Goal: Navigation & Orientation: Find specific page/section

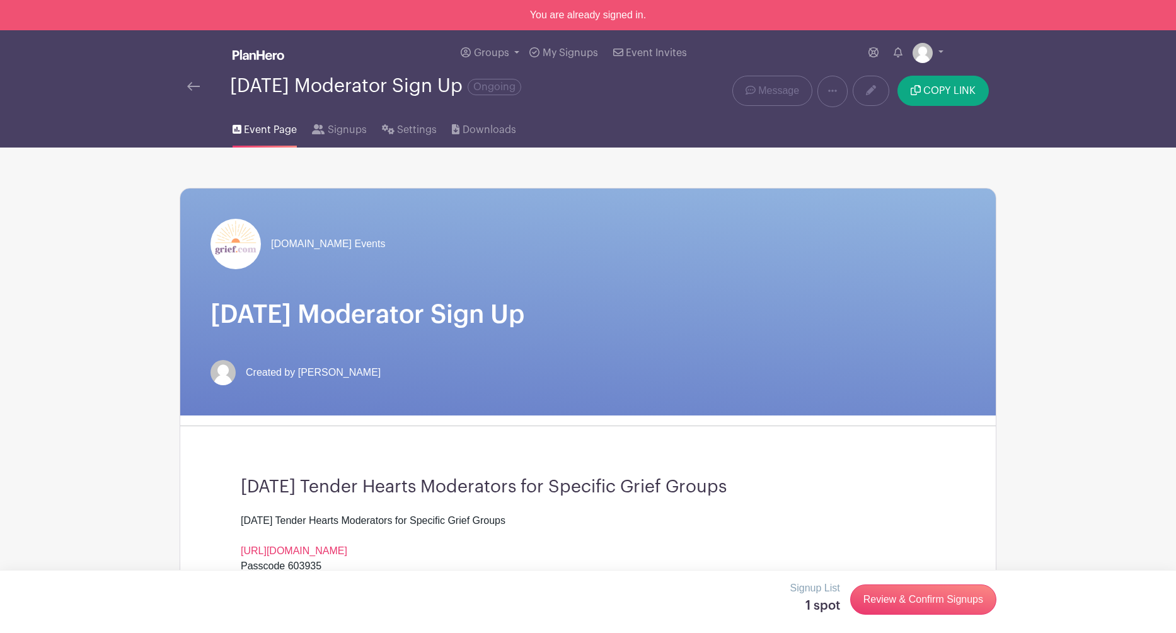
click at [265, 57] on img at bounding box center [259, 55] width 52 height 10
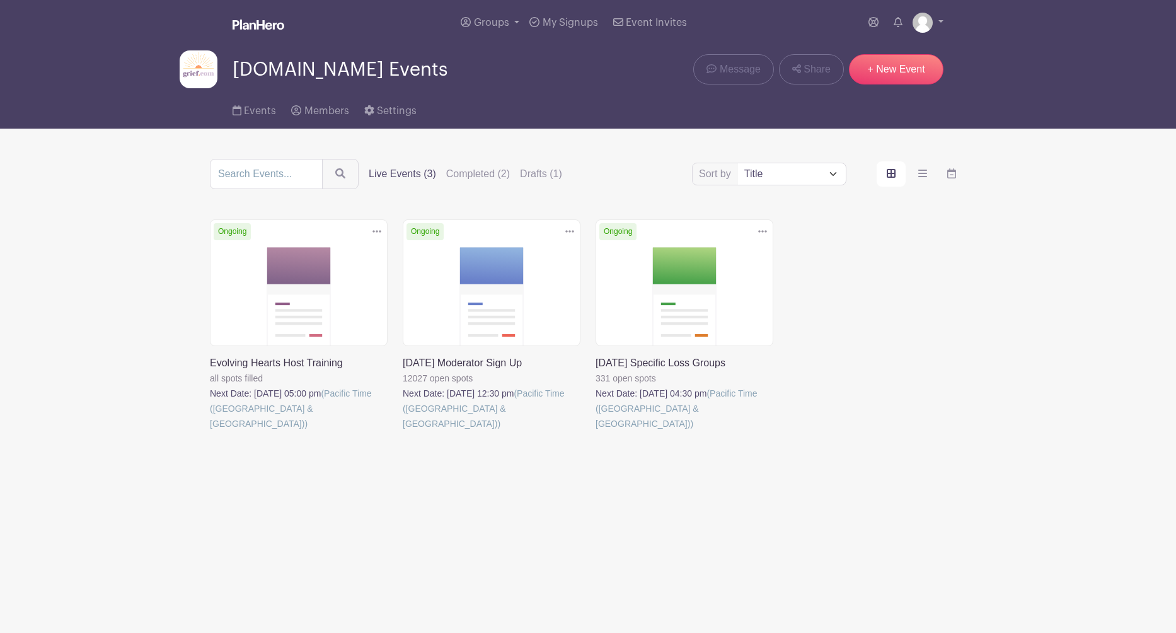
click at [596, 431] on link at bounding box center [596, 431] width 0 height 0
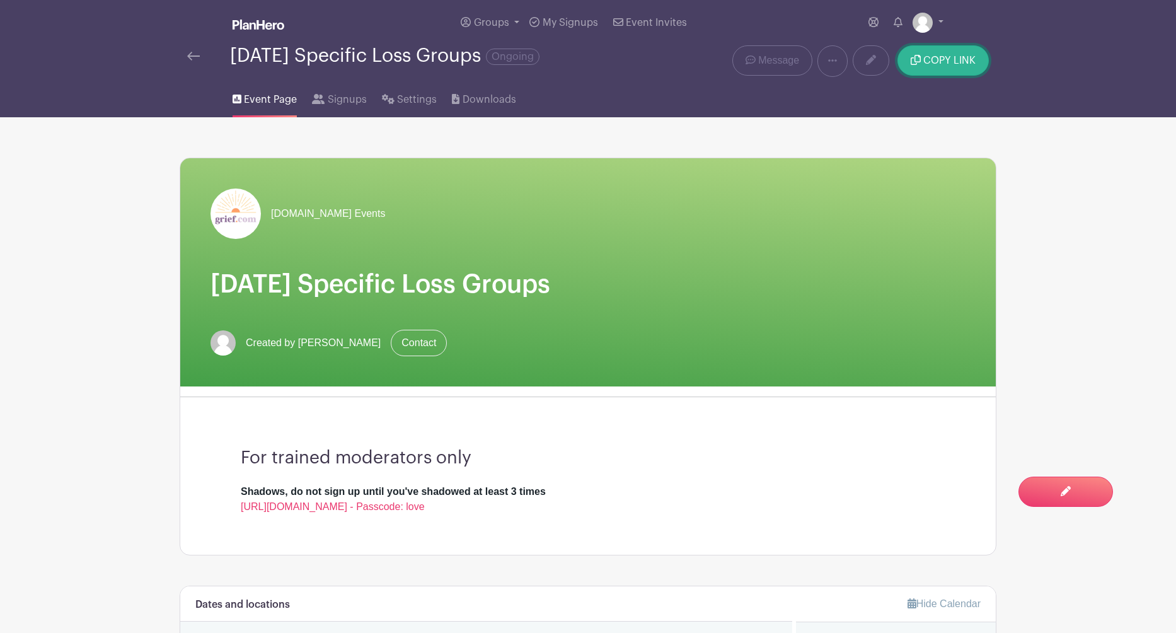
click at [950, 59] on span "COPY LINK" at bounding box center [950, 60] width 52 height 10
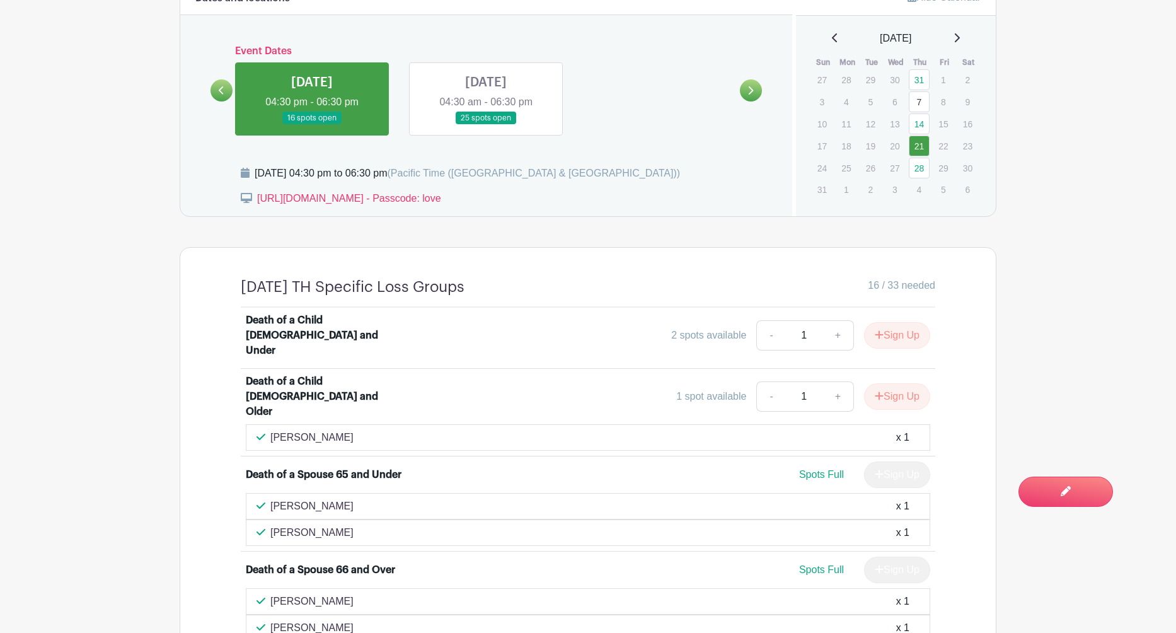
scroll to position [588, 0]
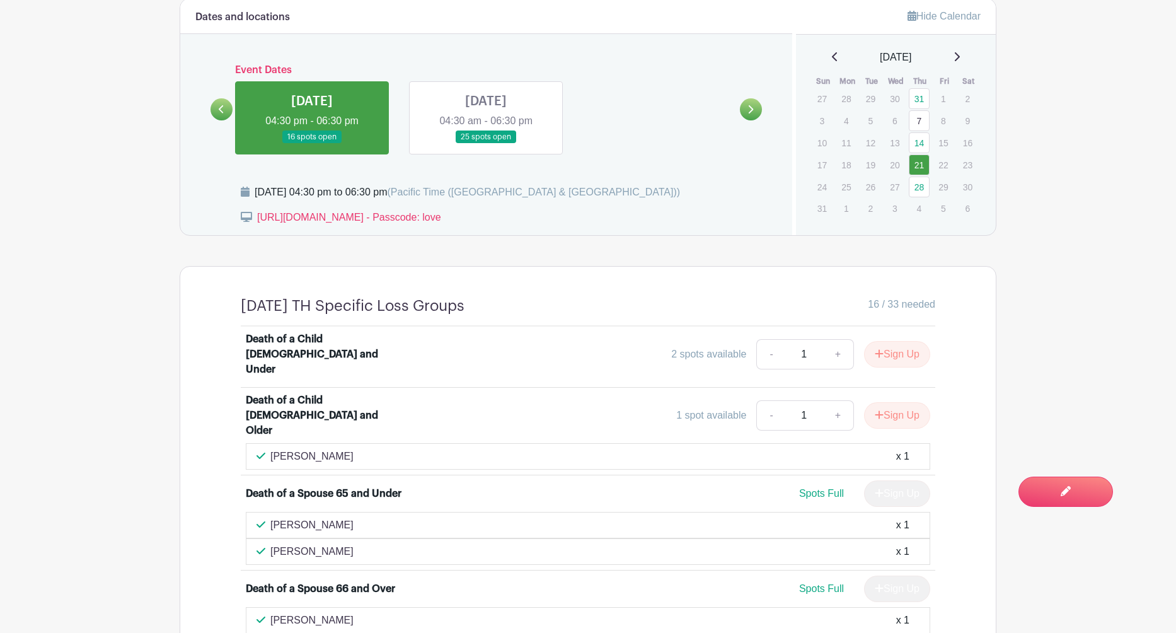
click at [486, 144] on link at bounding box center [486, 144] width 0 height 0
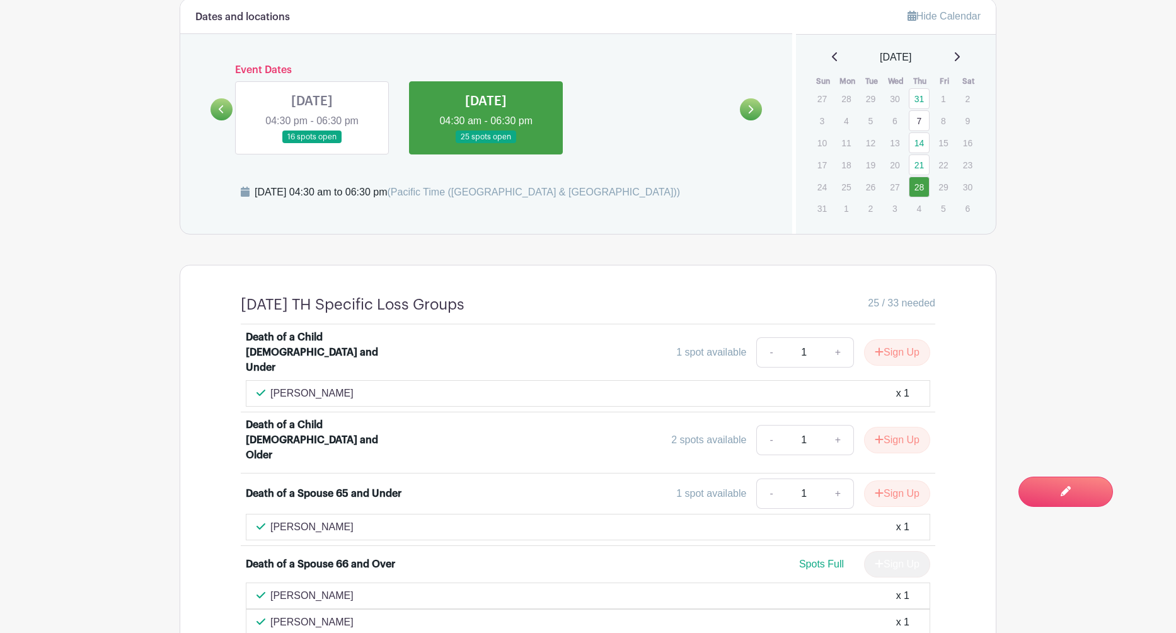
click at [486, 144] on link at bounding box center [486, 144] width 0 height 0
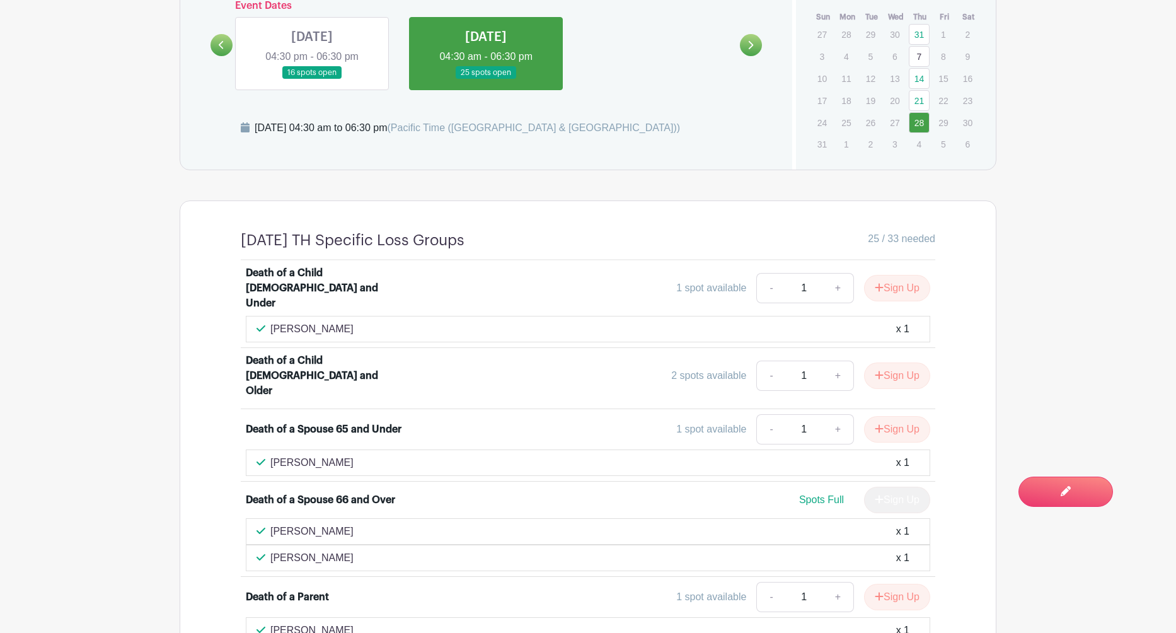
scroll to position [651, 0]
click at [312, 81] on link at bounding box center [312, 81] width 0 height 0
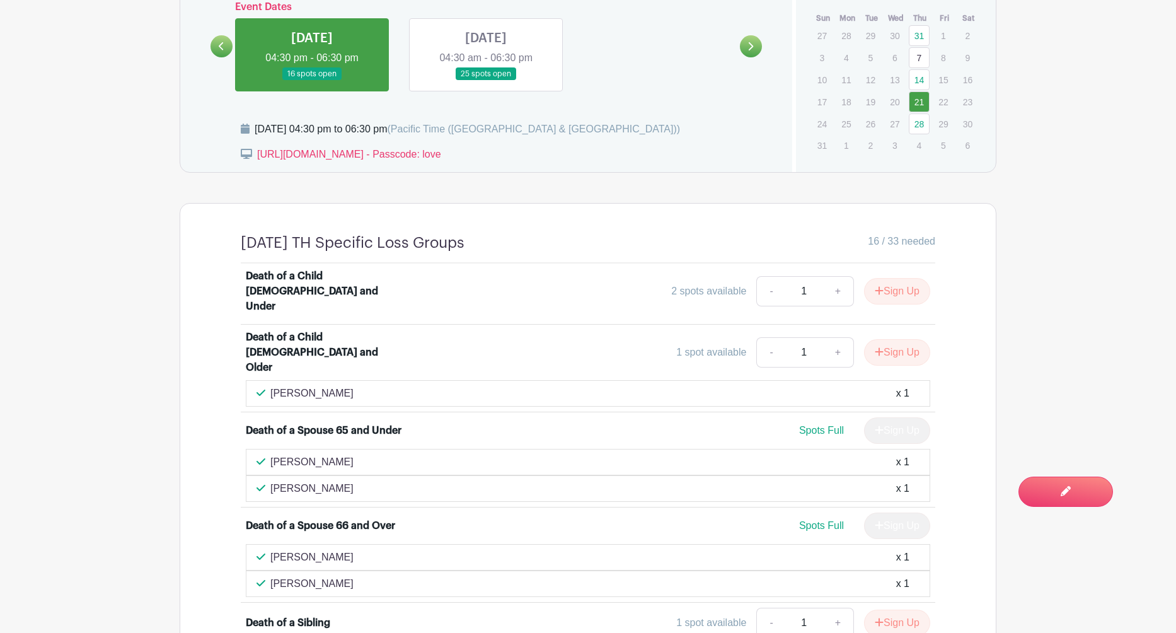
click at [312, 81] on link at bounding box center [312, 81] width 0 height 0
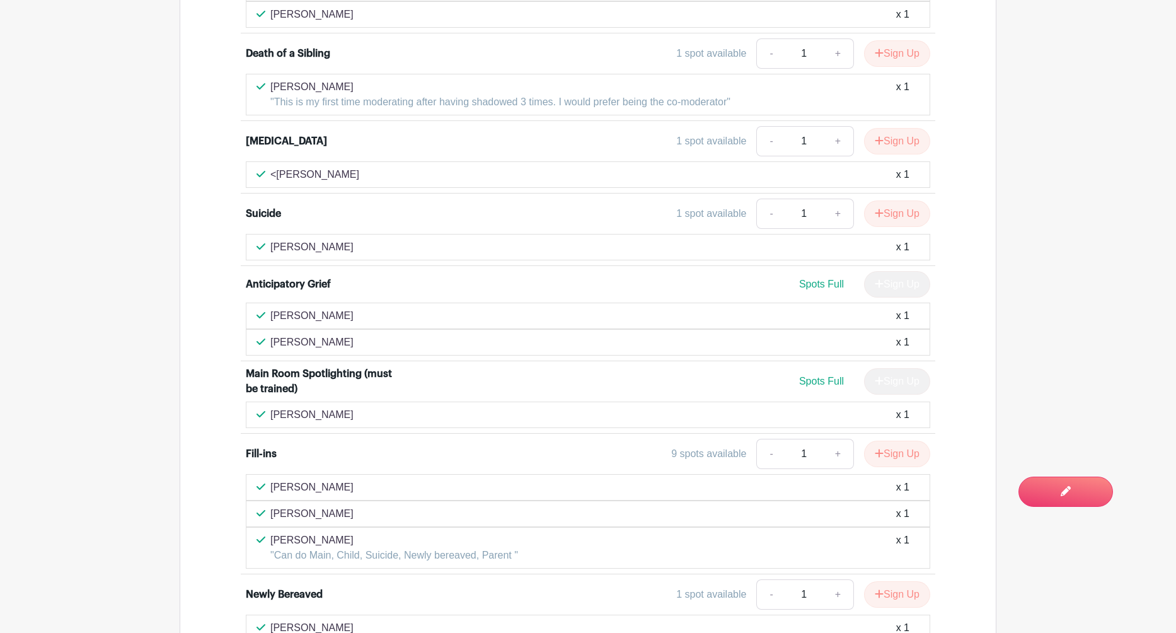
scroll to position [1217, 0]
